Goal: Ask a question

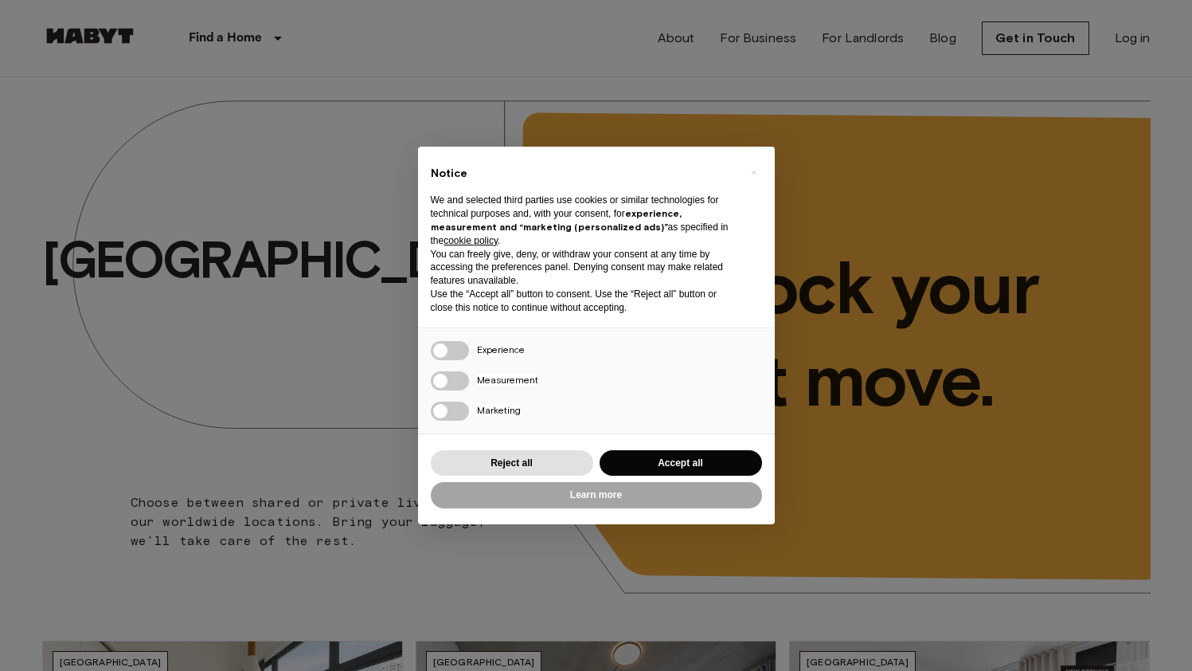
click at [1143, 37] on div "× Notice We and selected third parties use cookies or similar technologies for …" at bounding box center [596, 335] width 1192 height 671
click at [691, 448] on div "Reject all Accept all" at bounding box center [596, 463] width 331 height 33
click at [691, 457] on button "Accept all" at bounding box center [681, 463] width 162 height 26
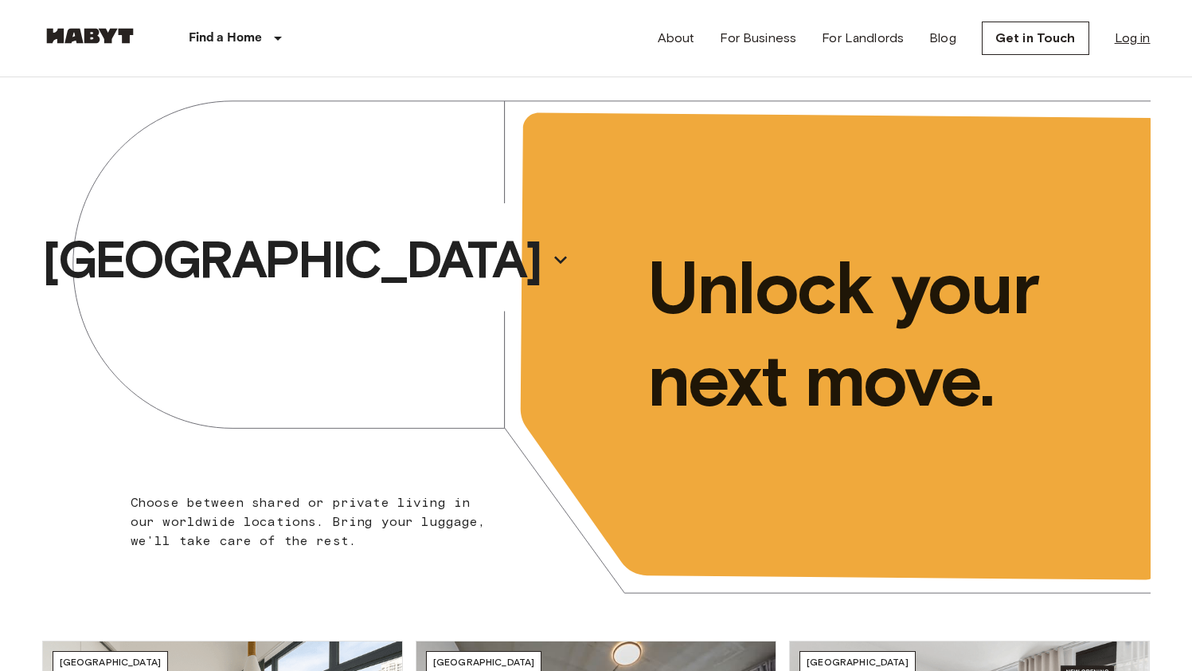
click at [1126, 41] on link "Log in" at bounding box center [1133, 38] width 36 height 19
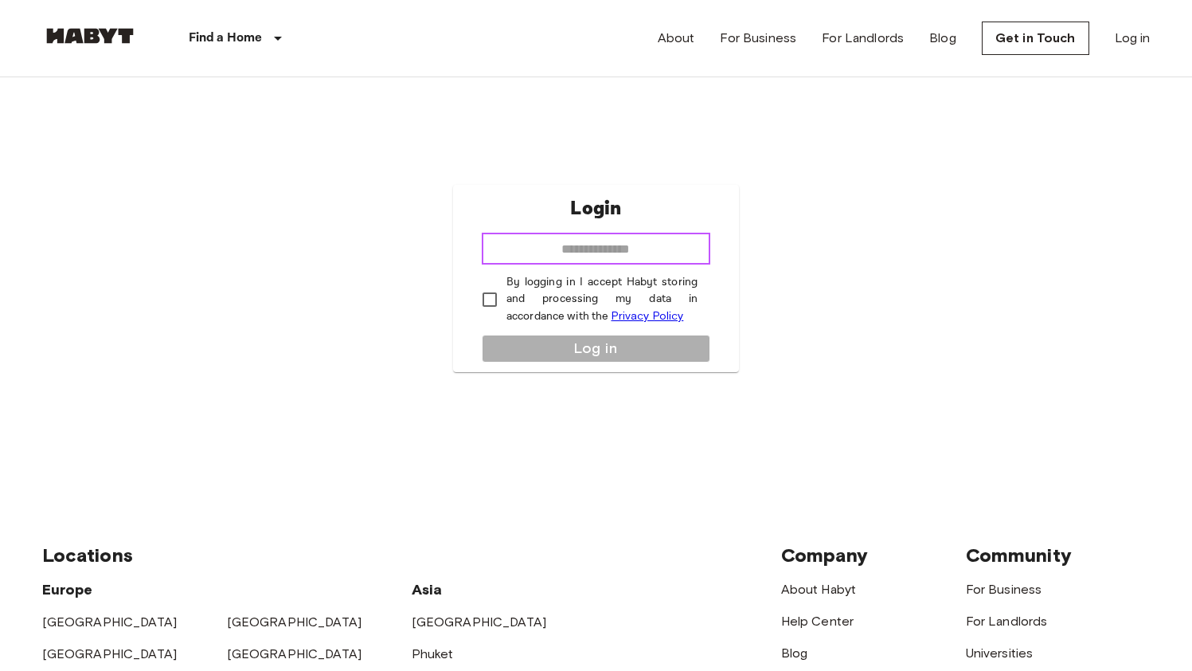
click at [526, 243] on input "email" at bounding box center [596, 249] width 229 height 32
type input "**********"
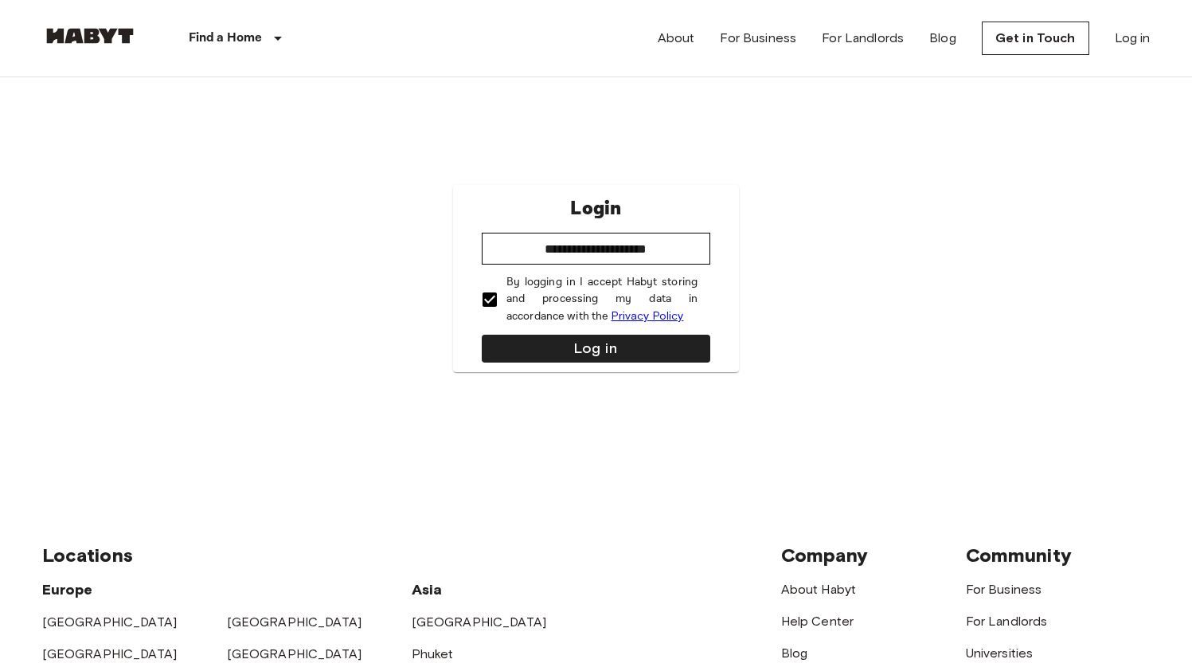
click at [581, 331] on div "**********" at bounding box center [596, 278] width 286 height 187
click at [580, 356] on button "Log in" at bounding box center [596, 348] width 229 height 28
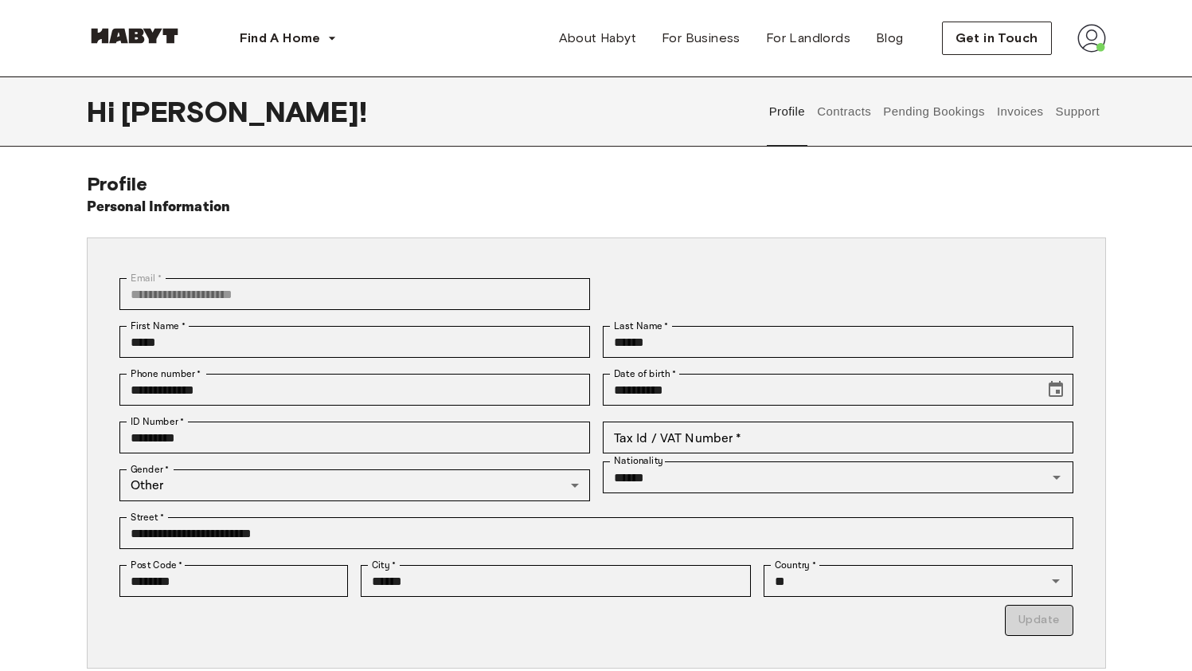
click at [1086, 123] on button "Support" at bounding box center [1078, 111] width 49 height 70
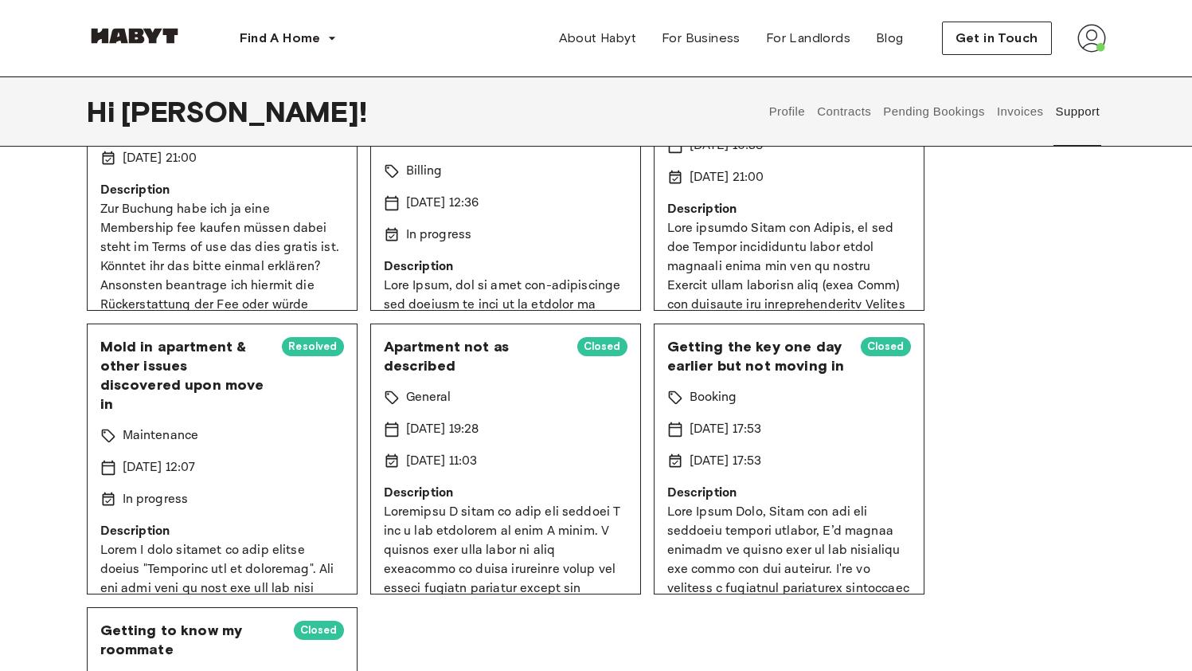
scroll to position [245, 0]
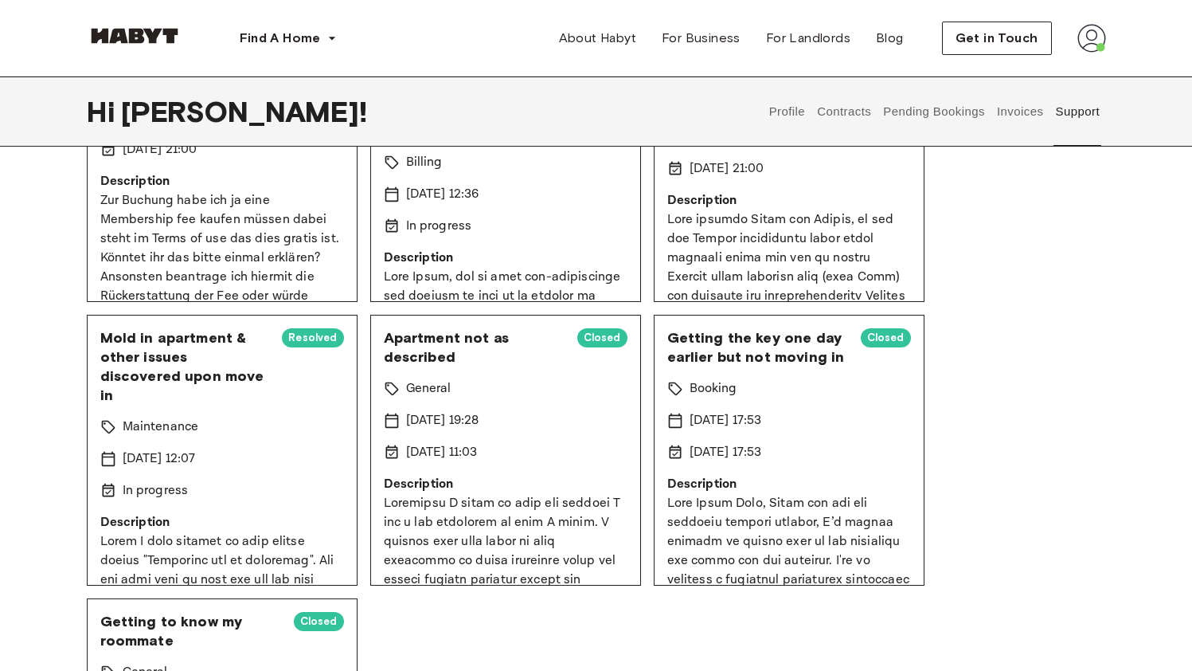
click at [166, 351] on span "Mold in apartment & other issues discovered upon move in" at bounding box center [185, 366] width 170 height 76
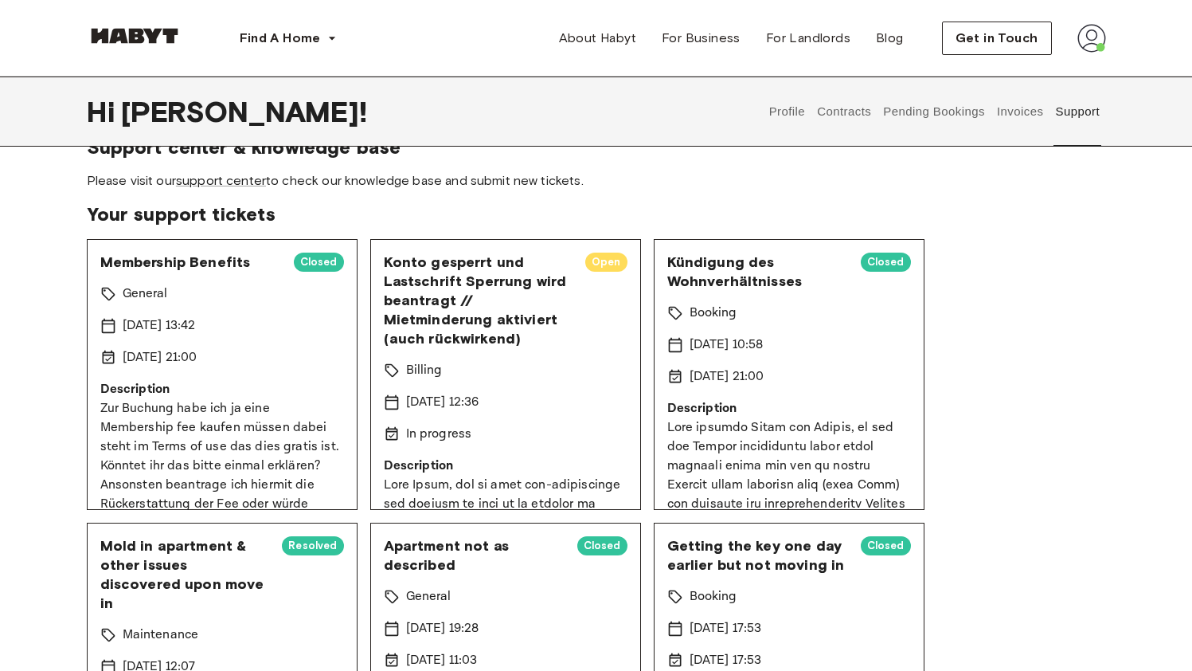
scroll to position [0, 0]
